Goal: Information Seeking & Learning: Learn about a topic

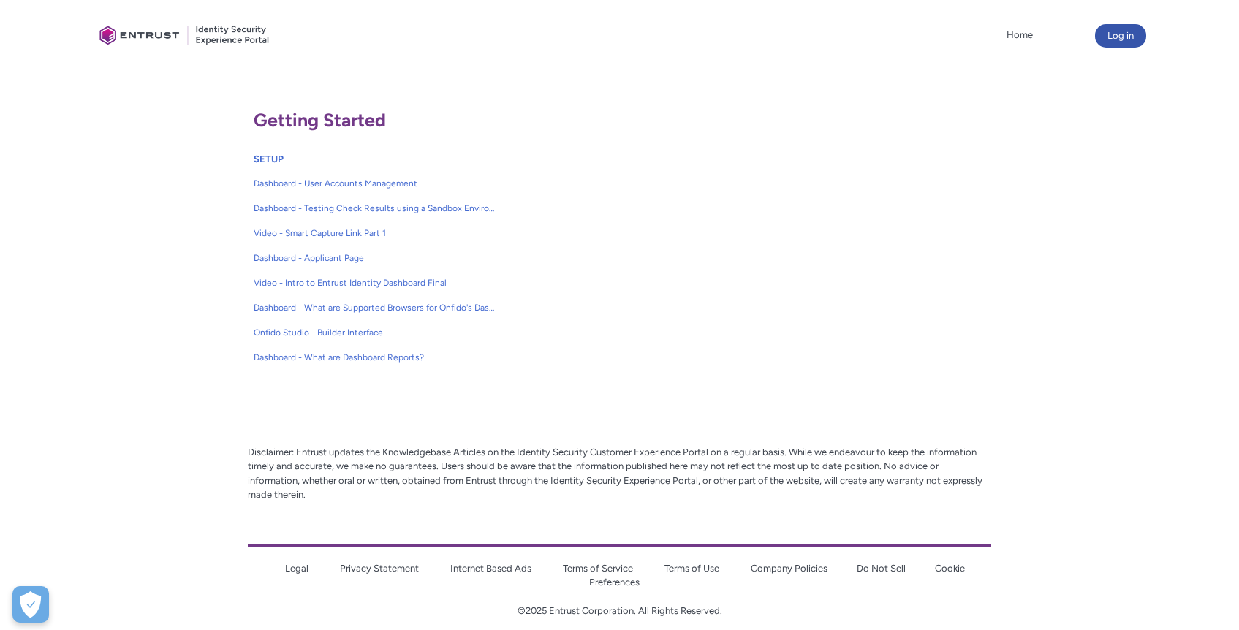
scroll to position [303, 0]
click at [335, 186] on span "Dashboard - User Accounts Management" at bounding box center [375, 183] width 243 height 13
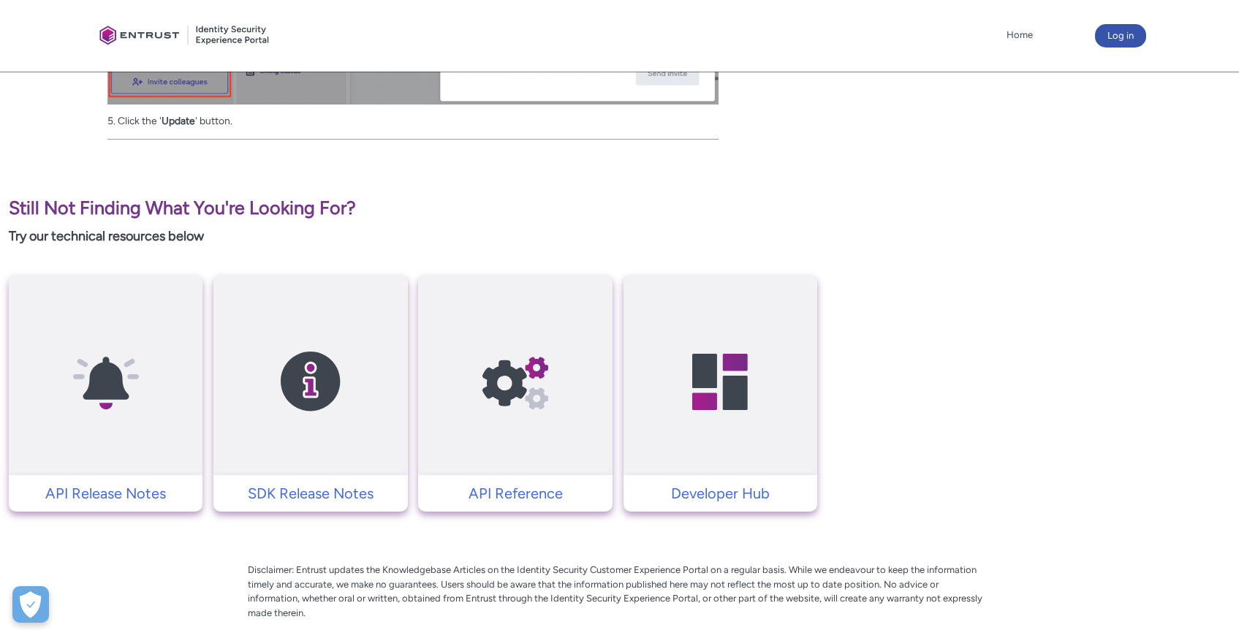
scroll to position [1976, 0]
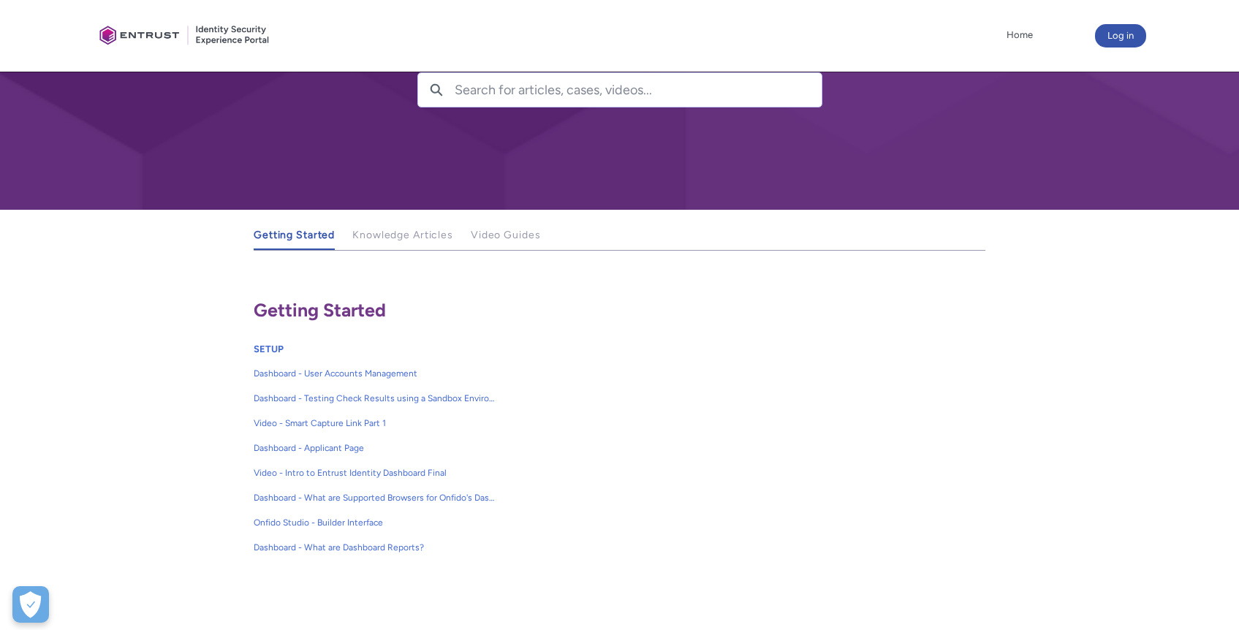
scroll to position [168, 0]
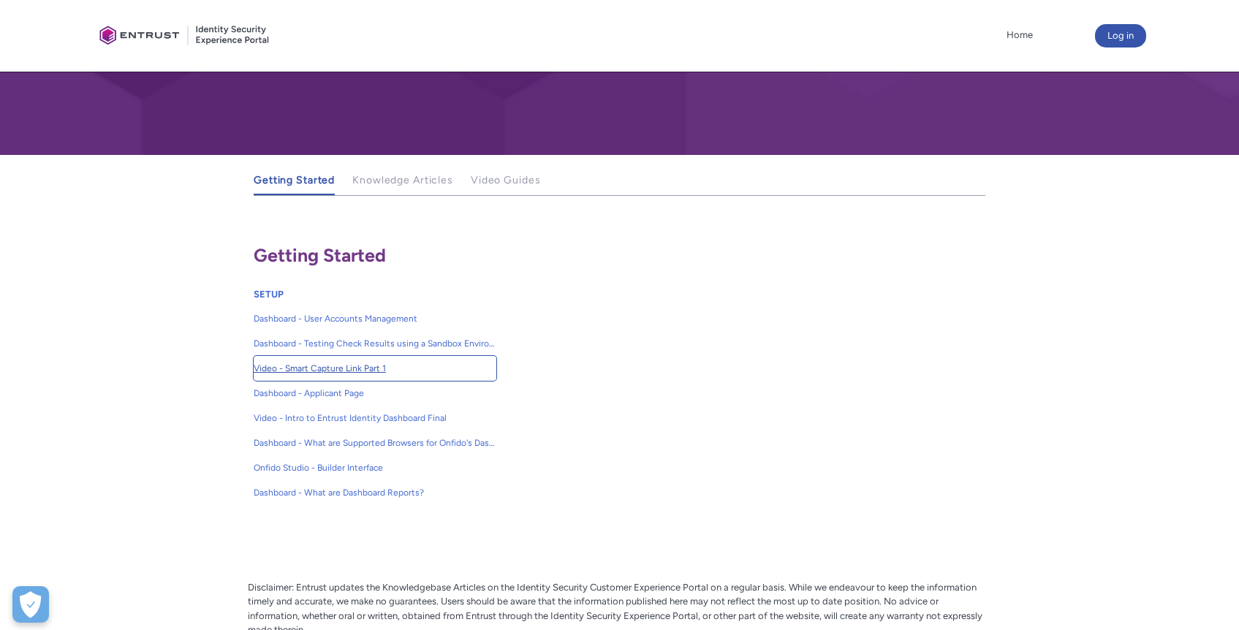
click at [326, 374] on span "Video - Smart Capture Link Part 1" at bounding box center [375, 368] width 243 height 13
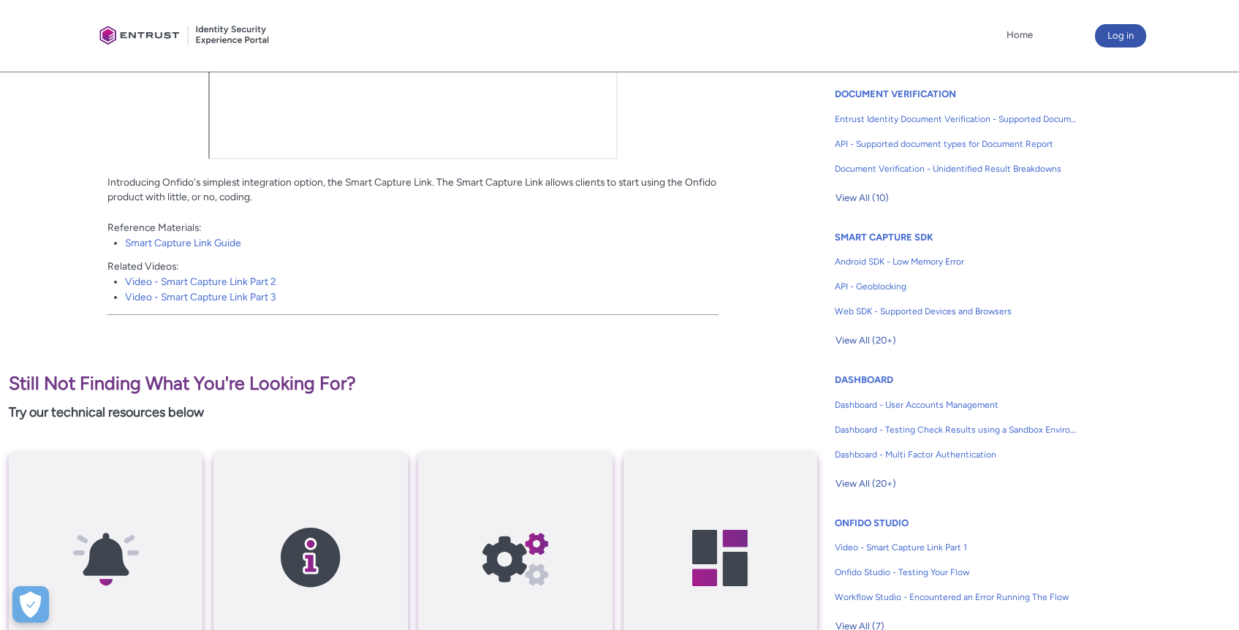
scroll to position [319, 0]
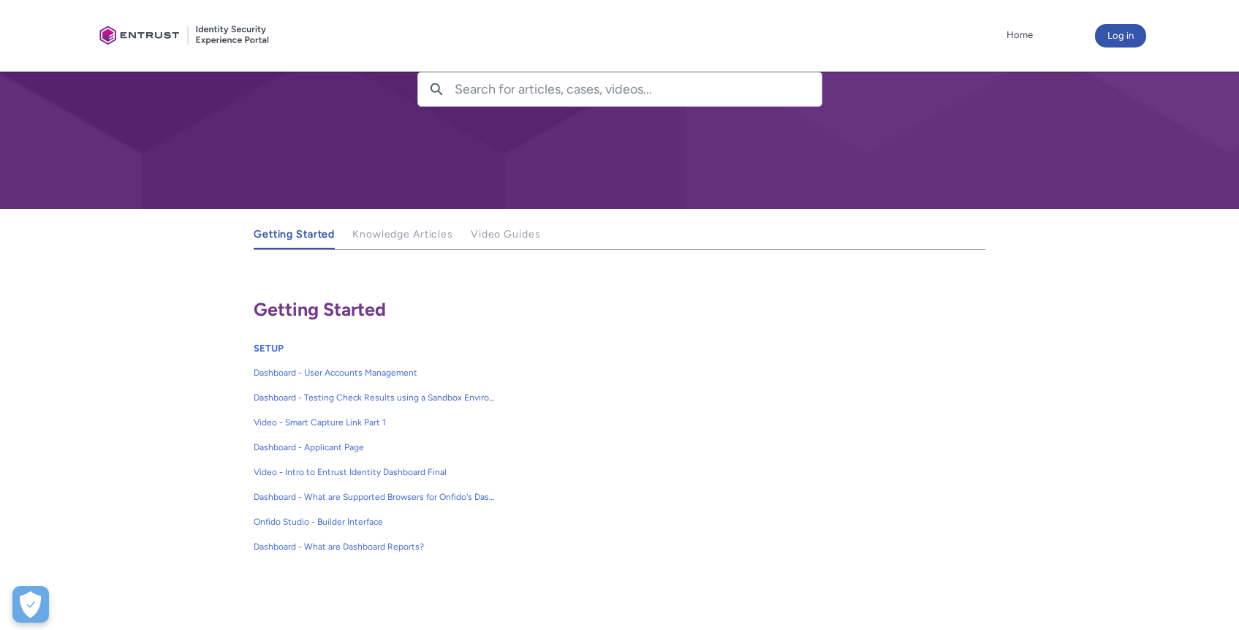
scroll to position [218, 0]
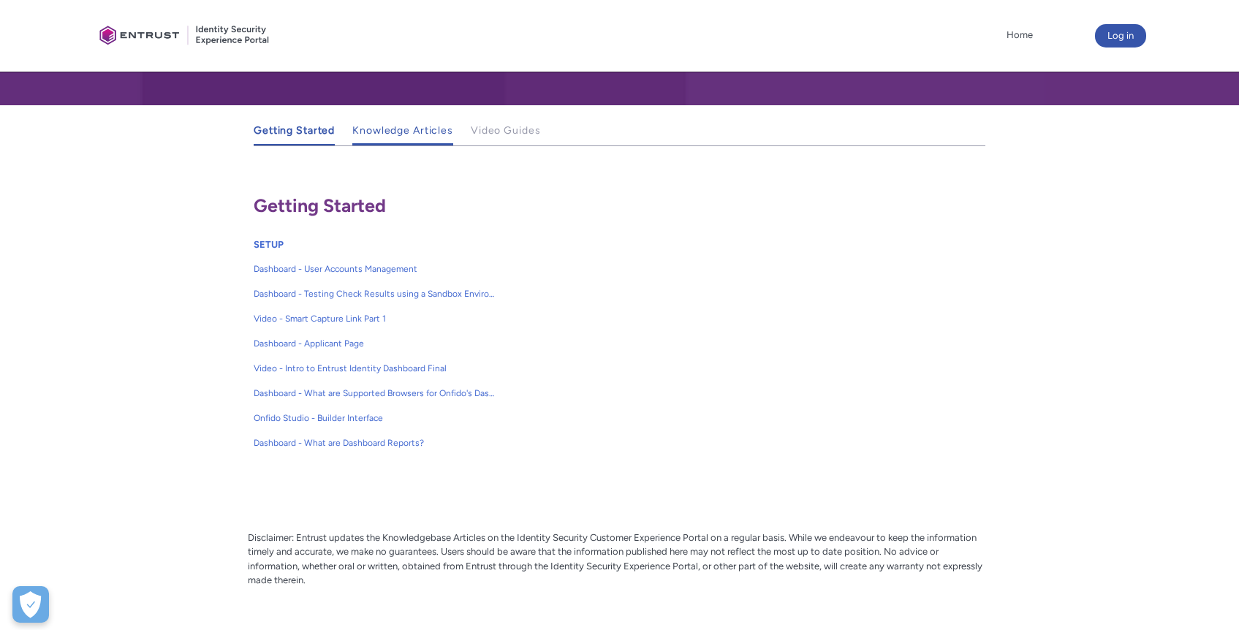
click at [427, 132] on span "Knowledge Articles" at bounding box center [402, 130] width 101 height 12
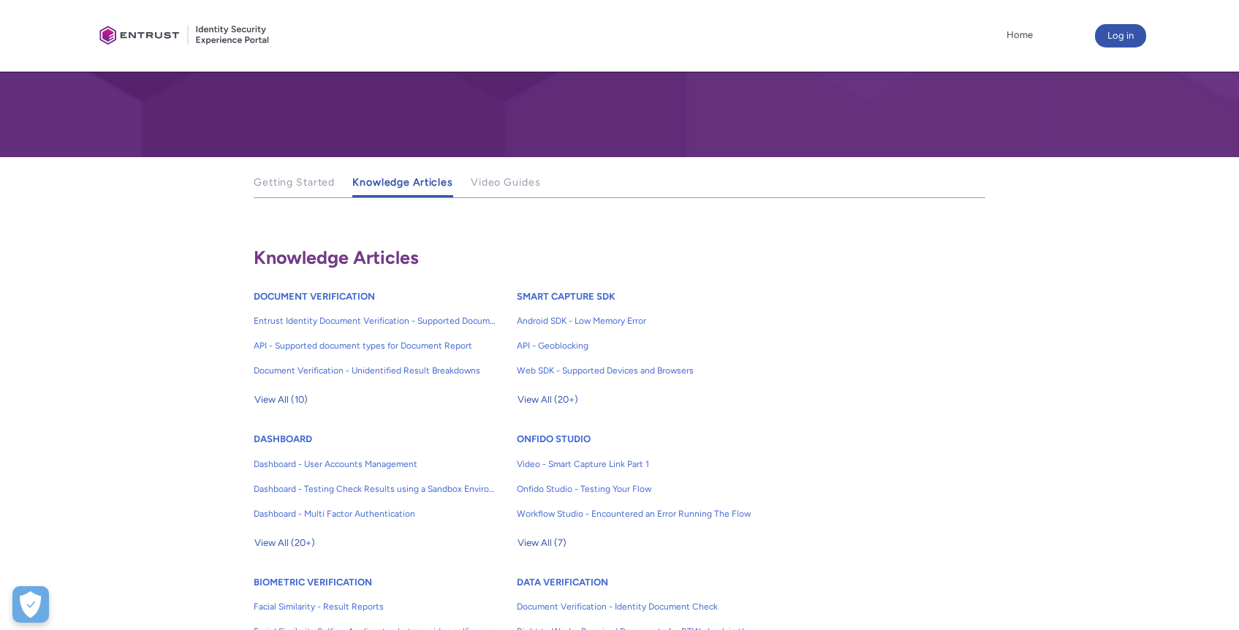
scroll to position [178, 0]
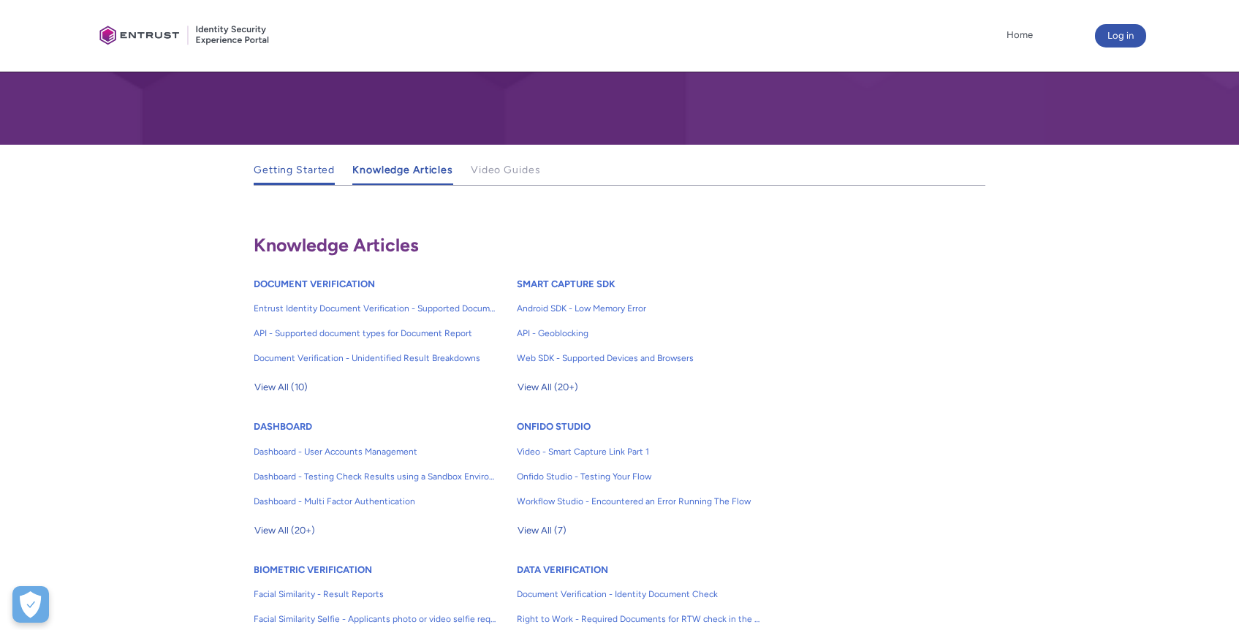
click at [307, 173] on span "Getting Started" at bounding box center [294, 170] width 81 height 12
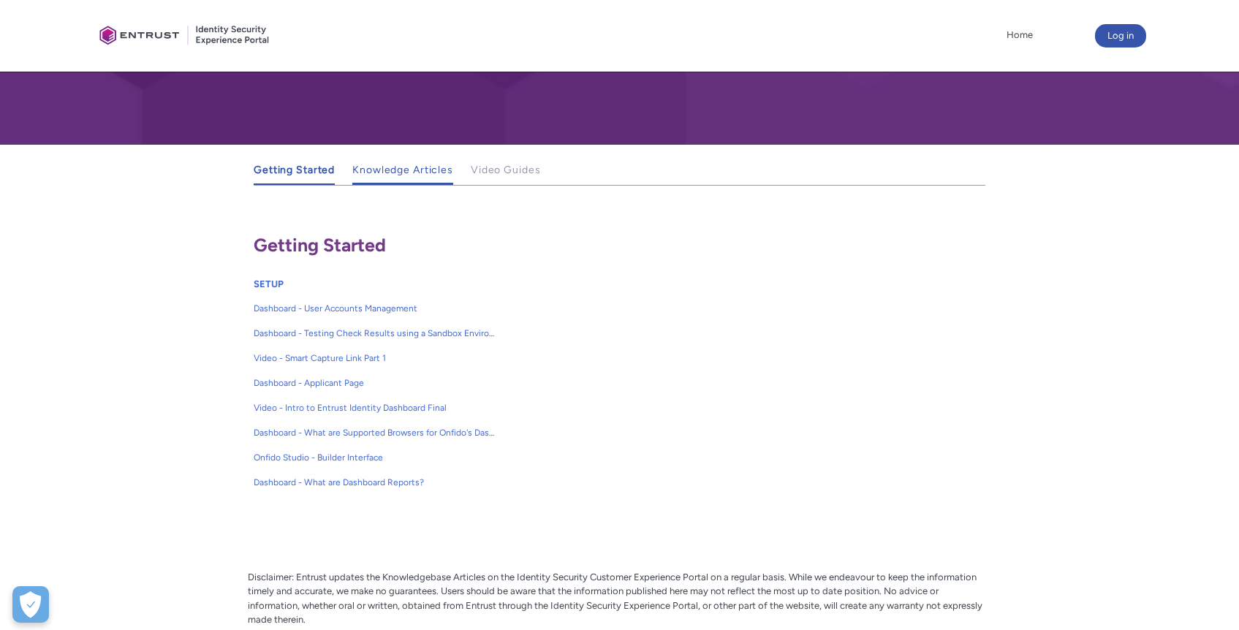
click at [404, 167] on span "Knowledge Articles" at bounding box center [402, 170] width 101 height 12
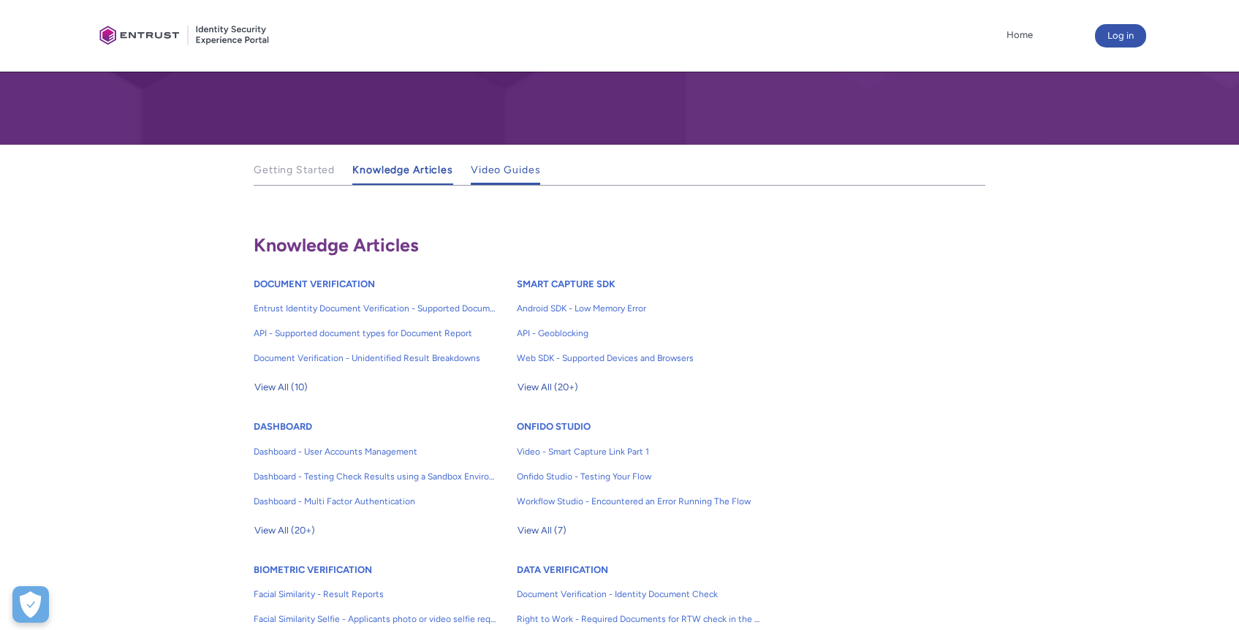
click at [488, 173] on span "Video Guides" at bounding box center [506, 170] width 70 height 12
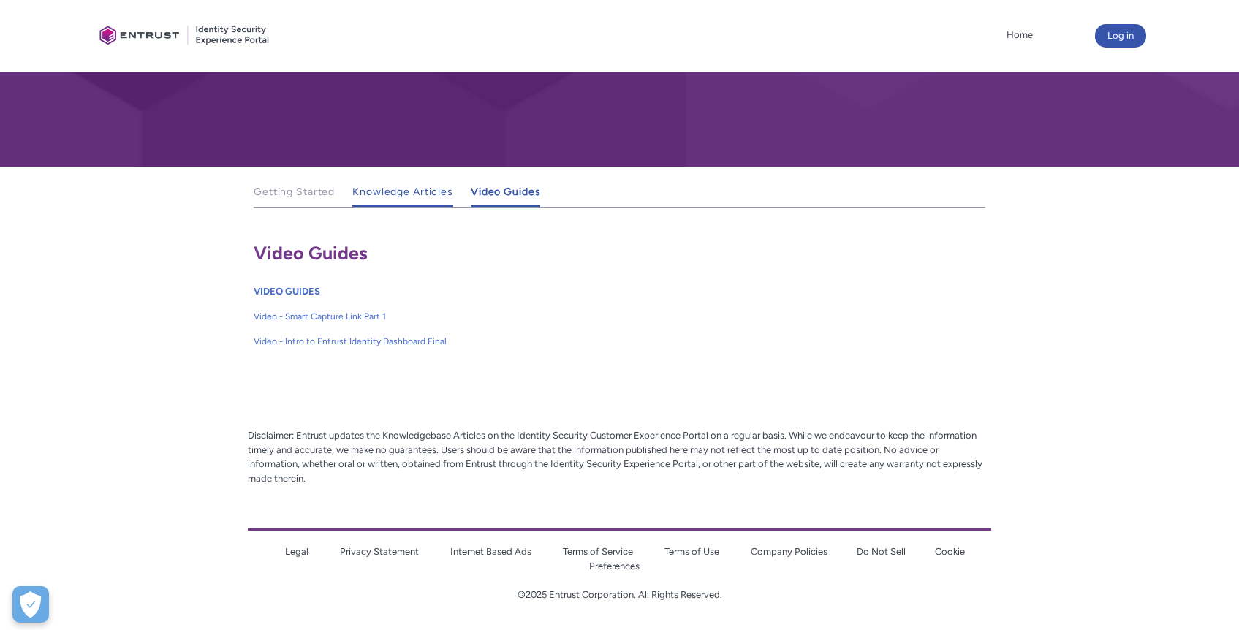
click at [417, 200] on link "Knowledge Articles" at bounding box center [402, 192] width 101 height 29
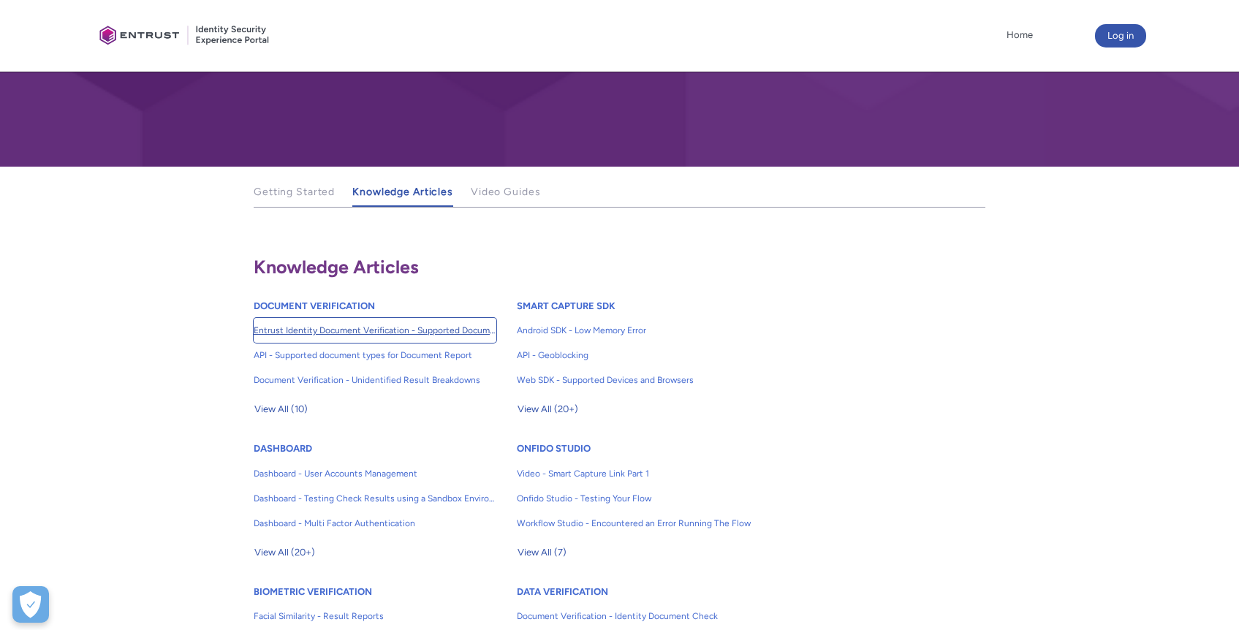
click at [329, 335] on span "Entrust Identity Document Verification - Supported Document type and size" at bounding box center [375, 330] width 243 height 13
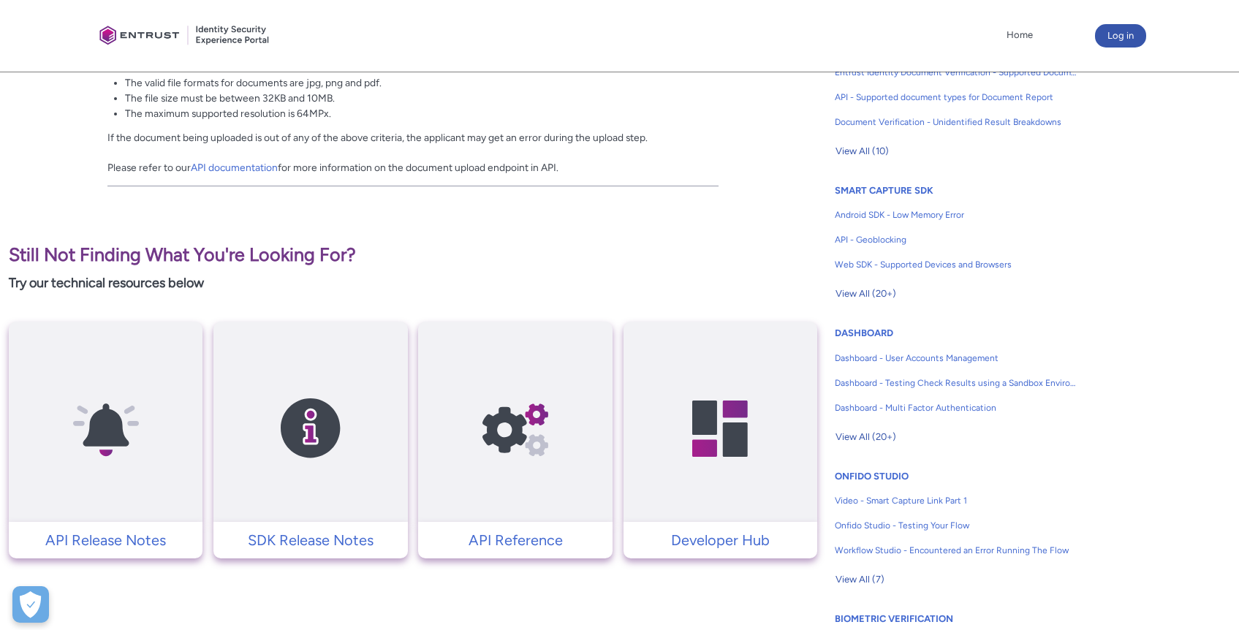
scroll to position [518, 0]
